Goal: Transaction & Acquisition: Obtain resource

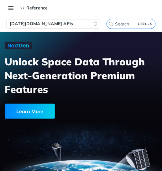
click at [82, 23] on button "Tomorrow.io APIs" at bounding box center [53, 23] width 94 height 9
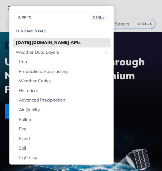
click at [54, 44] on span "Tomorrow.io APIs" at bounding box center [62, 43] width 93 height 6
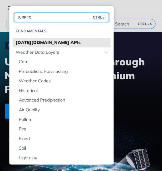
click at [95, 16] on span "CTRL-/" at bounding box center [99, 17] width 14 height 5
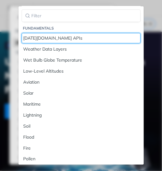
click at [104, 35] on div "Tomorrow.io APIs" at bounding box center [81, 38] width 115 height 7
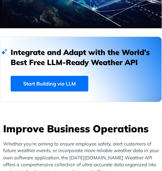
scroll to position [171, 0]
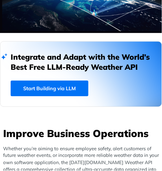
click at [66, 95] on div at bounding box center [104, 71] width 187 height 173
click at [64, 94] on div at bounding box center [104, 71] width 187 height 173
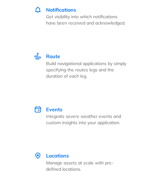
scroll to position [1812, 0]
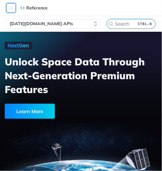
click at [12, 8] on button "Toggle navigation menu" at bounding box center [10, 7] width 9 height 9
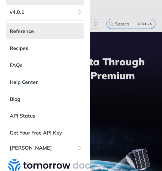
scroll to position [47, 0]
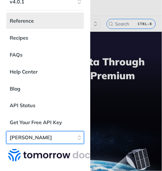
click at [52, 133] on select "karthi Keyan Suggested Edits Log Out" at bounding box center [45, 137] width 78 height 13
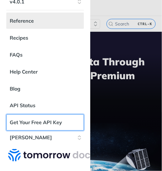
click at [56, 117] on link "Get Your Free API Key" at bounding box center [45, 122] width 78 height 16
